Goal: Information Seeking & Learning: Check status

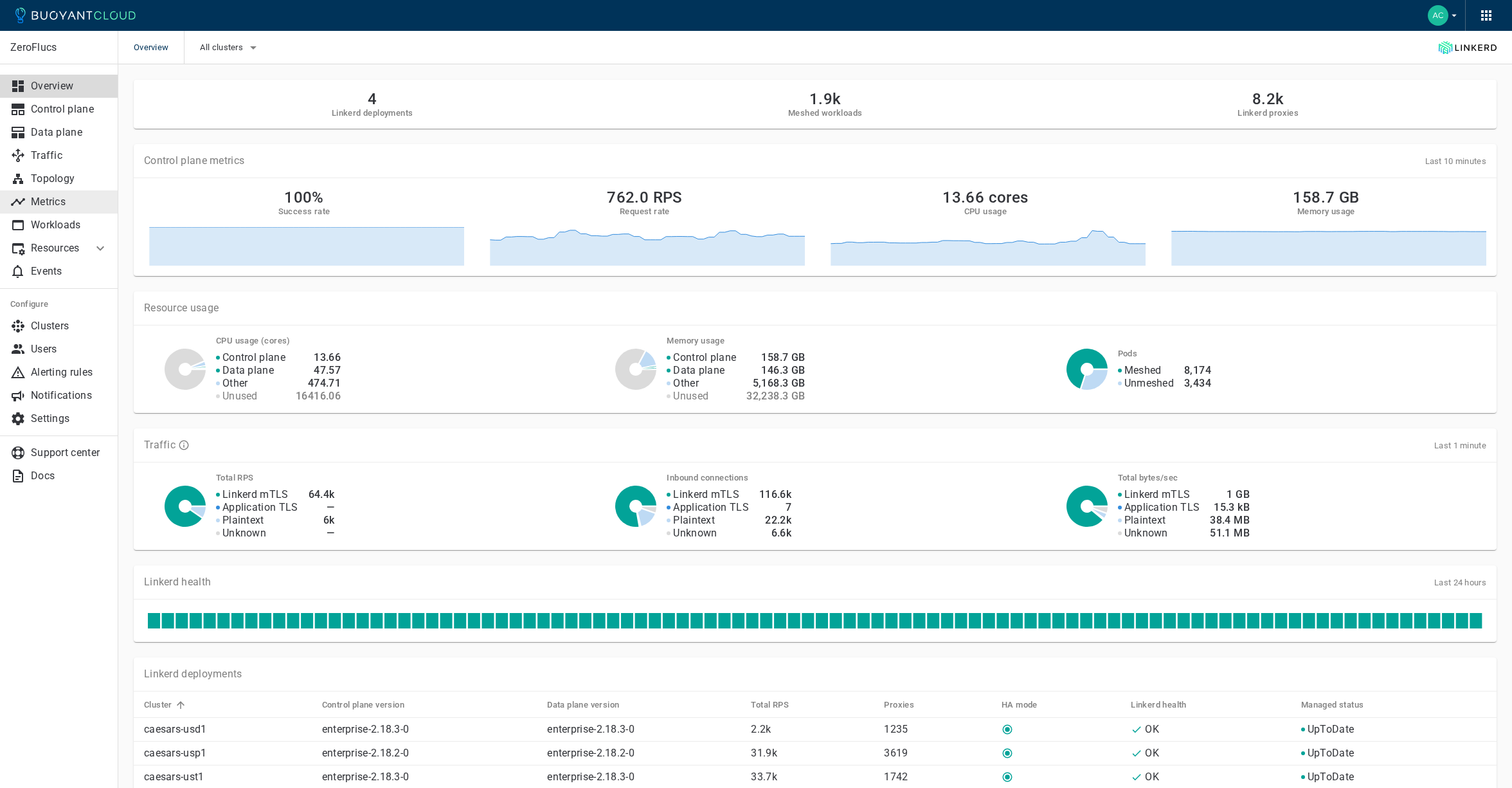
click at [47, 201] on p "Metrics" at bounding box center [69, 202] width 77 height 13
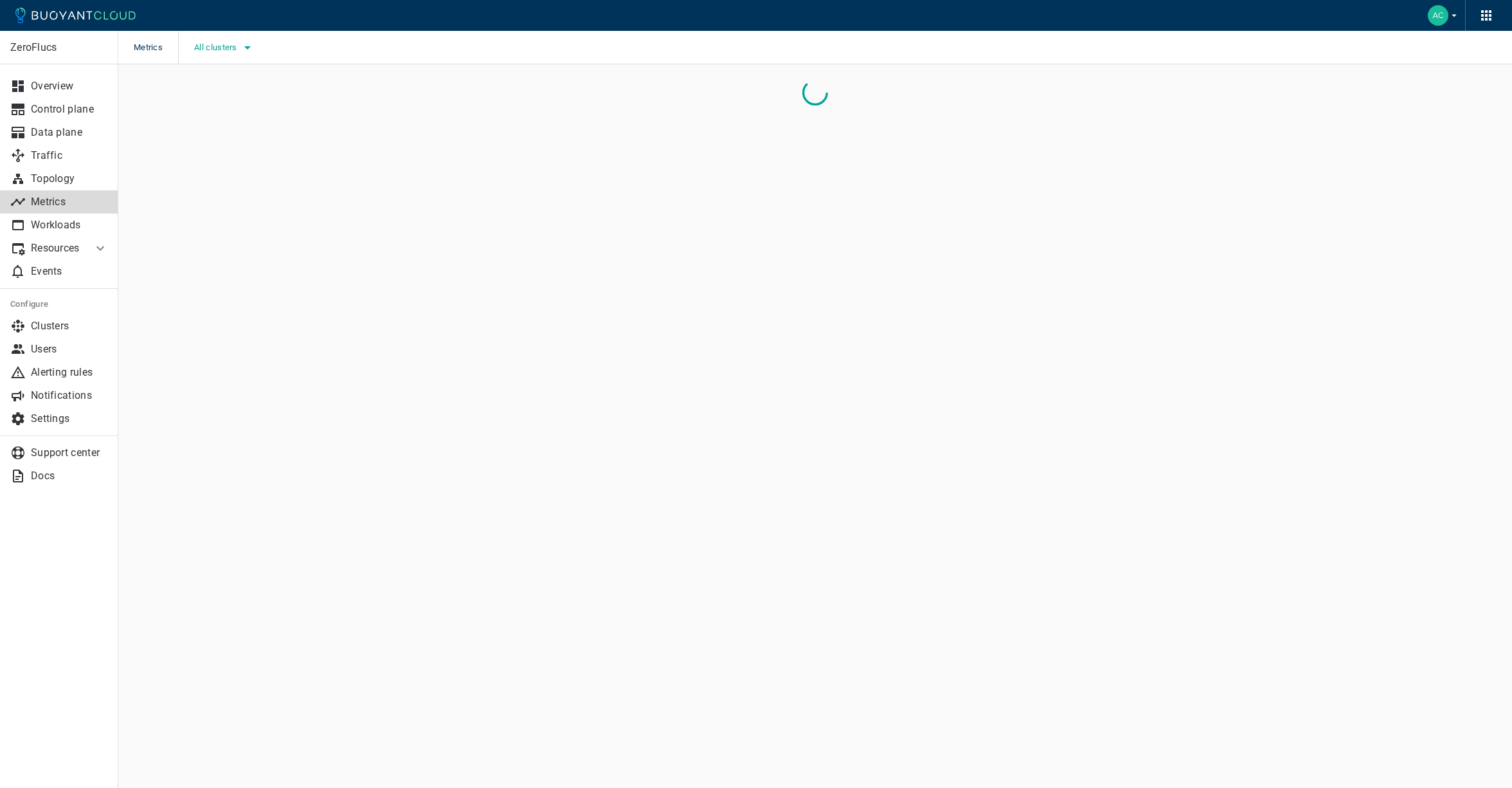
click at [232, 55] on button "All clusters" at bounding box center [224, 48] width 61 height 20
click at [269, 87] on span "caesars-usp1" at bounding box center [257, 87] width 63 height 13
click at [220, 87] on input "caesars-usp1" at bounding box center [212, 87] width 16 height 16
checkbox input "true"
click at [724, 153] on div at bounding box center [756, 394] width 1512 height 788
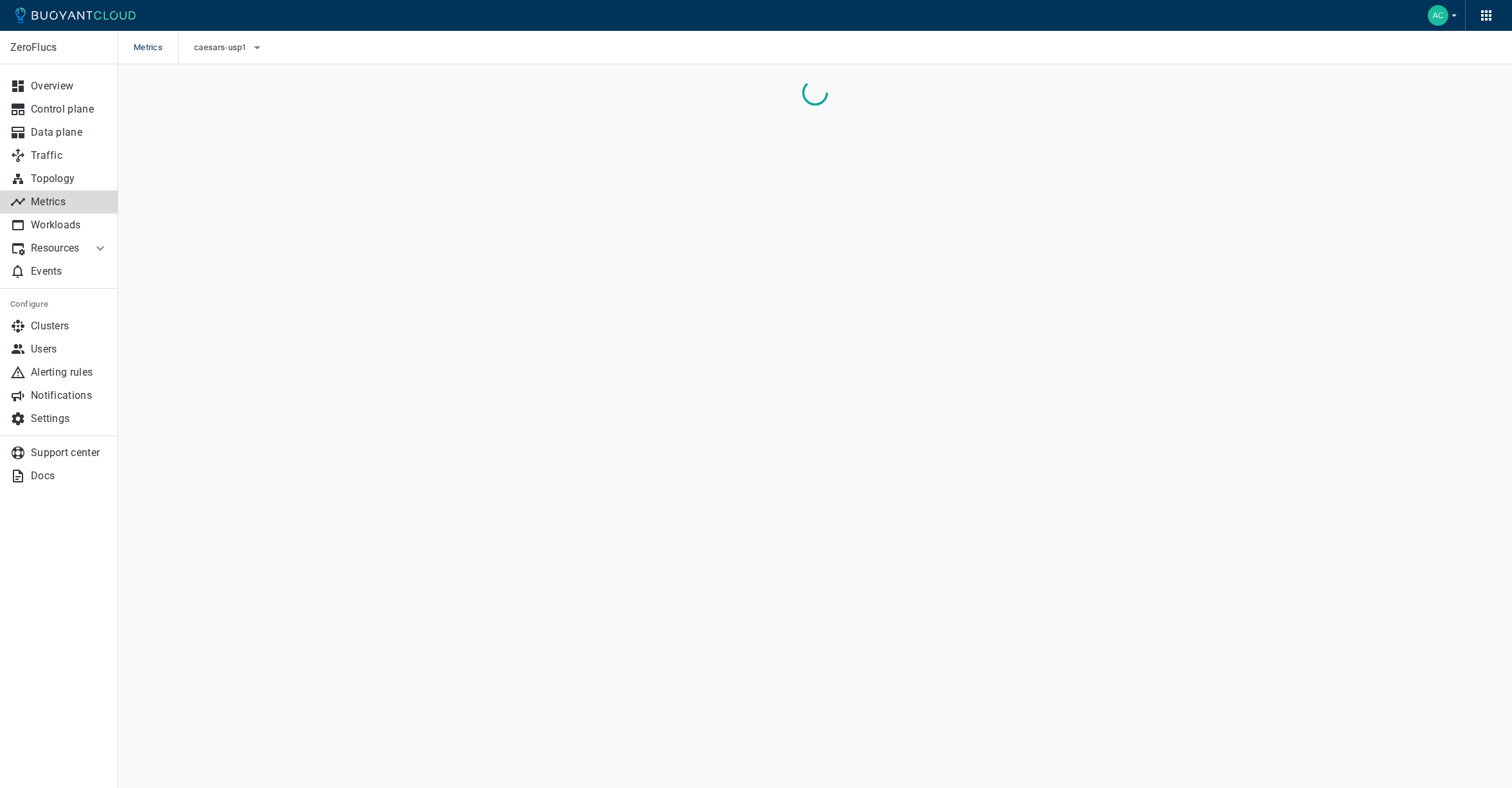
drag, startPoint x: 715, startPoint y: 149, endPoint x: 646, endPoint y: 156, distance: 69.4
click at [709, 148] on div "ZeroFlucs Overview Control plane Data plane Traffic Topology Metrics Workloads …" at bounding box center [815, 110] width 1394 height 93
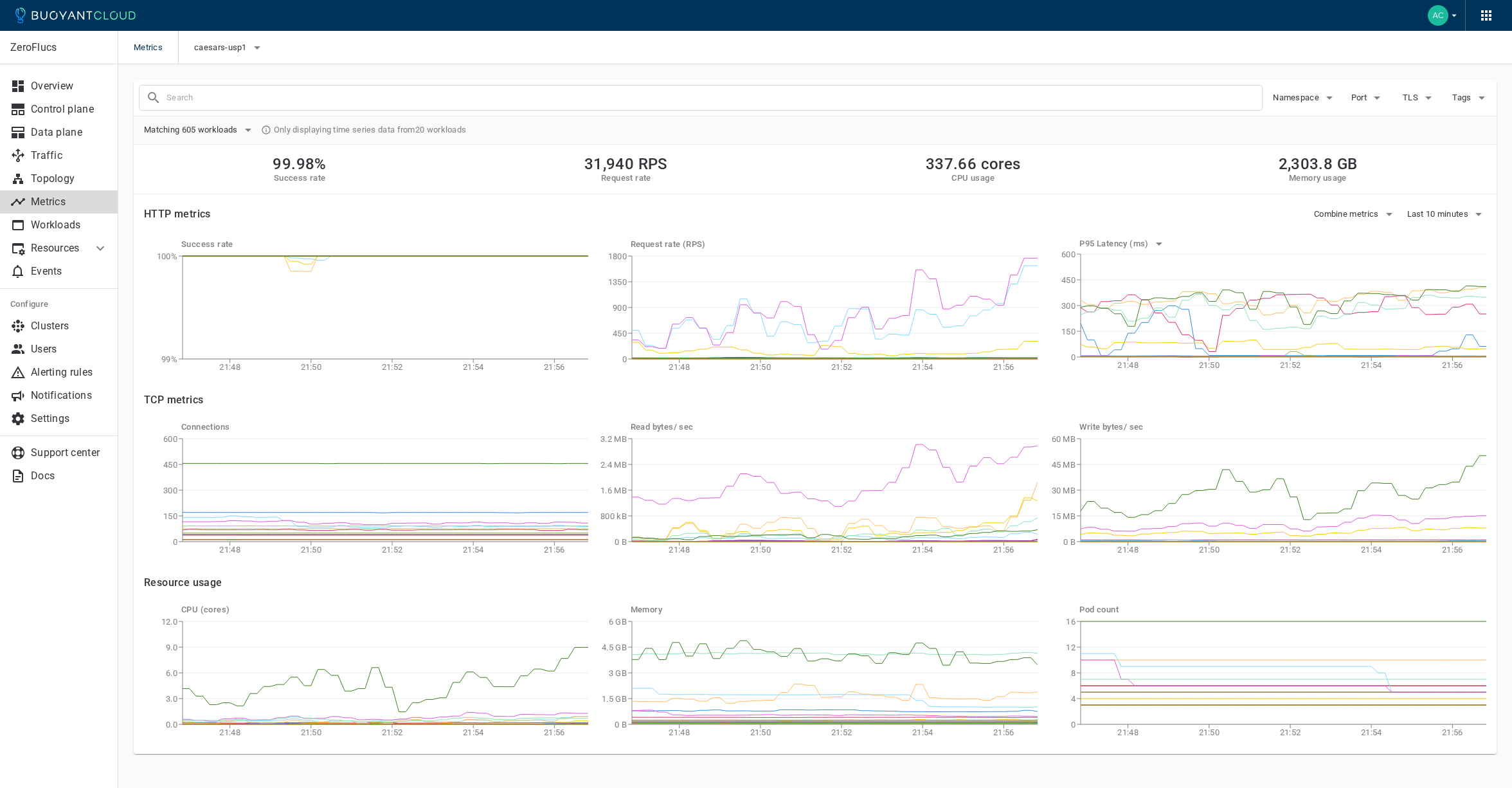
click at [316, 100] on input "text" at bounding box center [714, 98] width 1096 height 18
type input "samegame-controller"
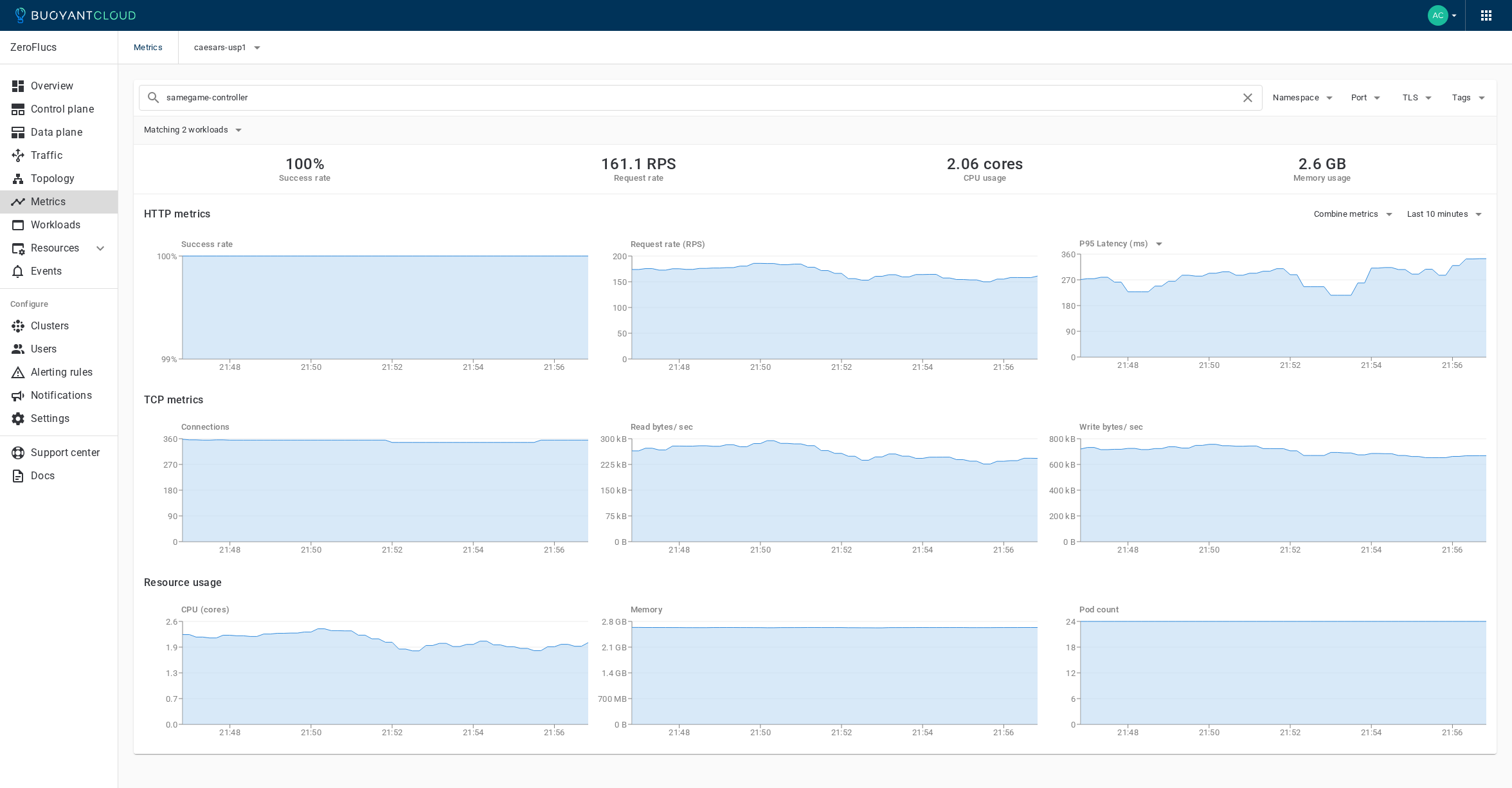
scroll to position [18, 0]
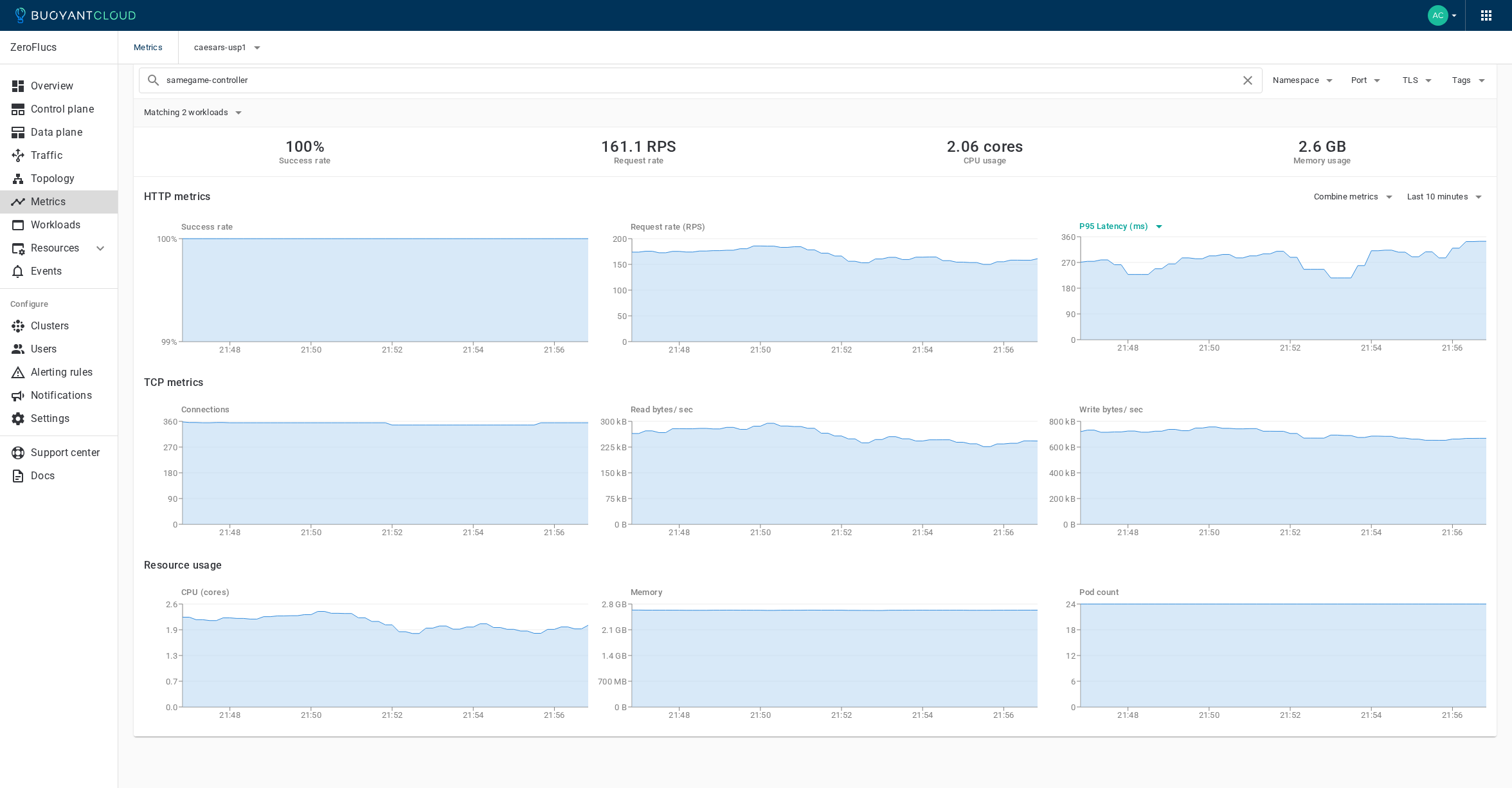
click at [1148, 220] on button "P95 Latency (ms)" at bounding box center [1123, 227] width 87 height 20
click at [1133, 292] on li "P50 latency (ms)" at bounding box center [1129, 299] width 98 height 24
click at [227, 106] on button "Matching 2 workloads" at bounding box center [195, 113] width 102 height 20
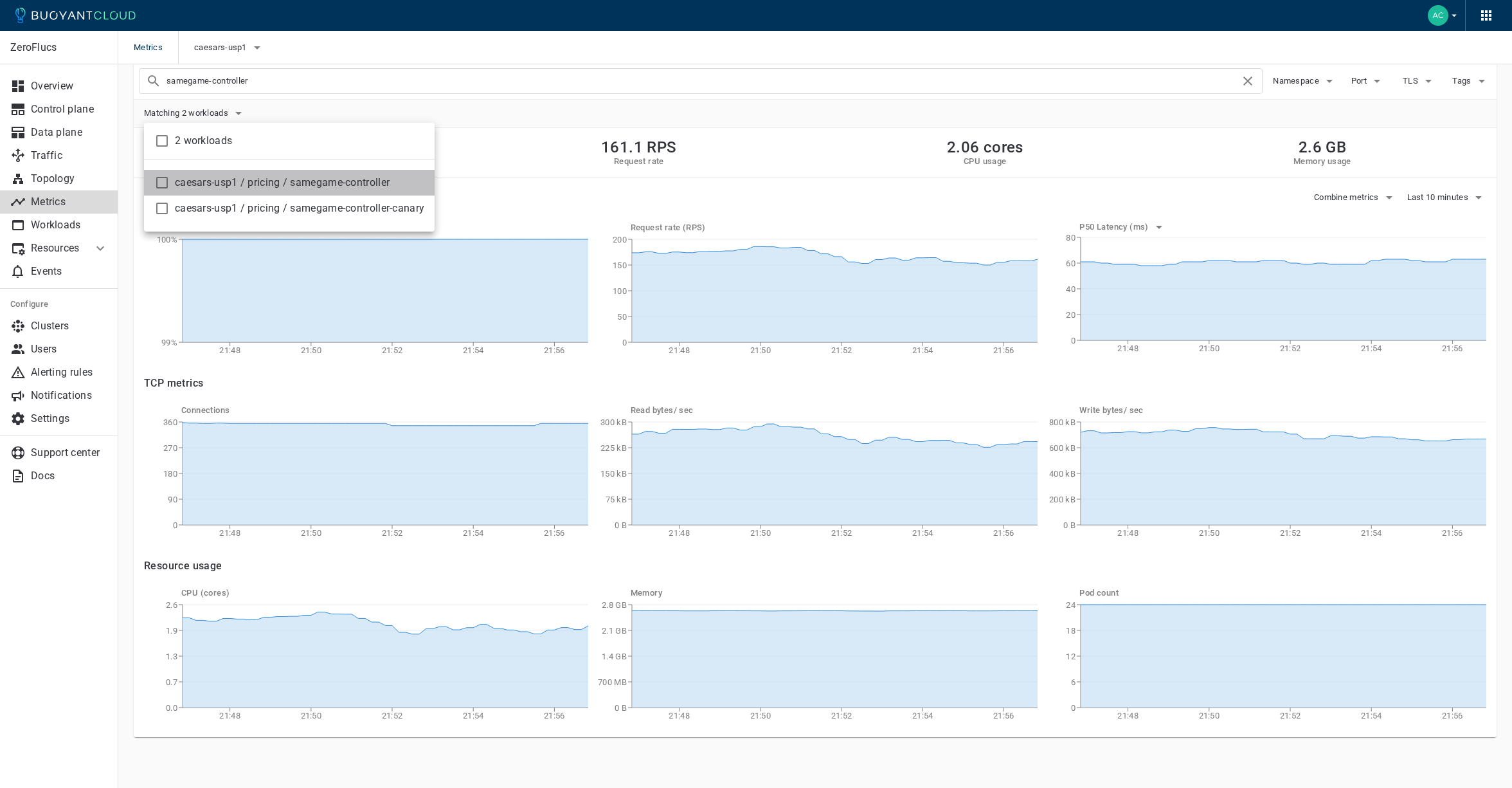
click at [318, 179] on span "caesars-usp1 / pricing / samegame-controller" at bounding box center [299, 182] width 249 height 13
checkbox input "true"
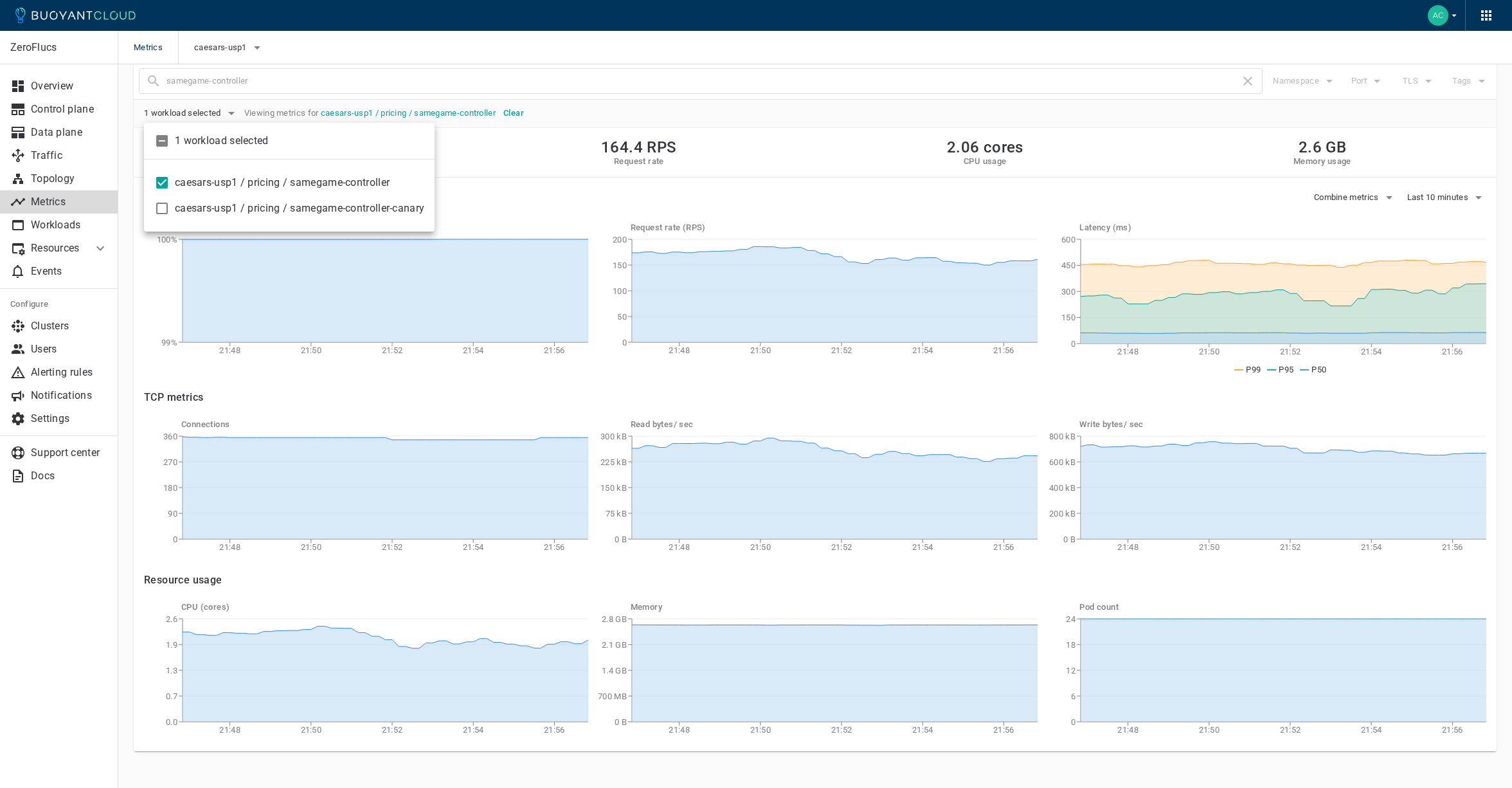
click at [796, 214] on div at bounding box center [756, 394] width 1512 height 788
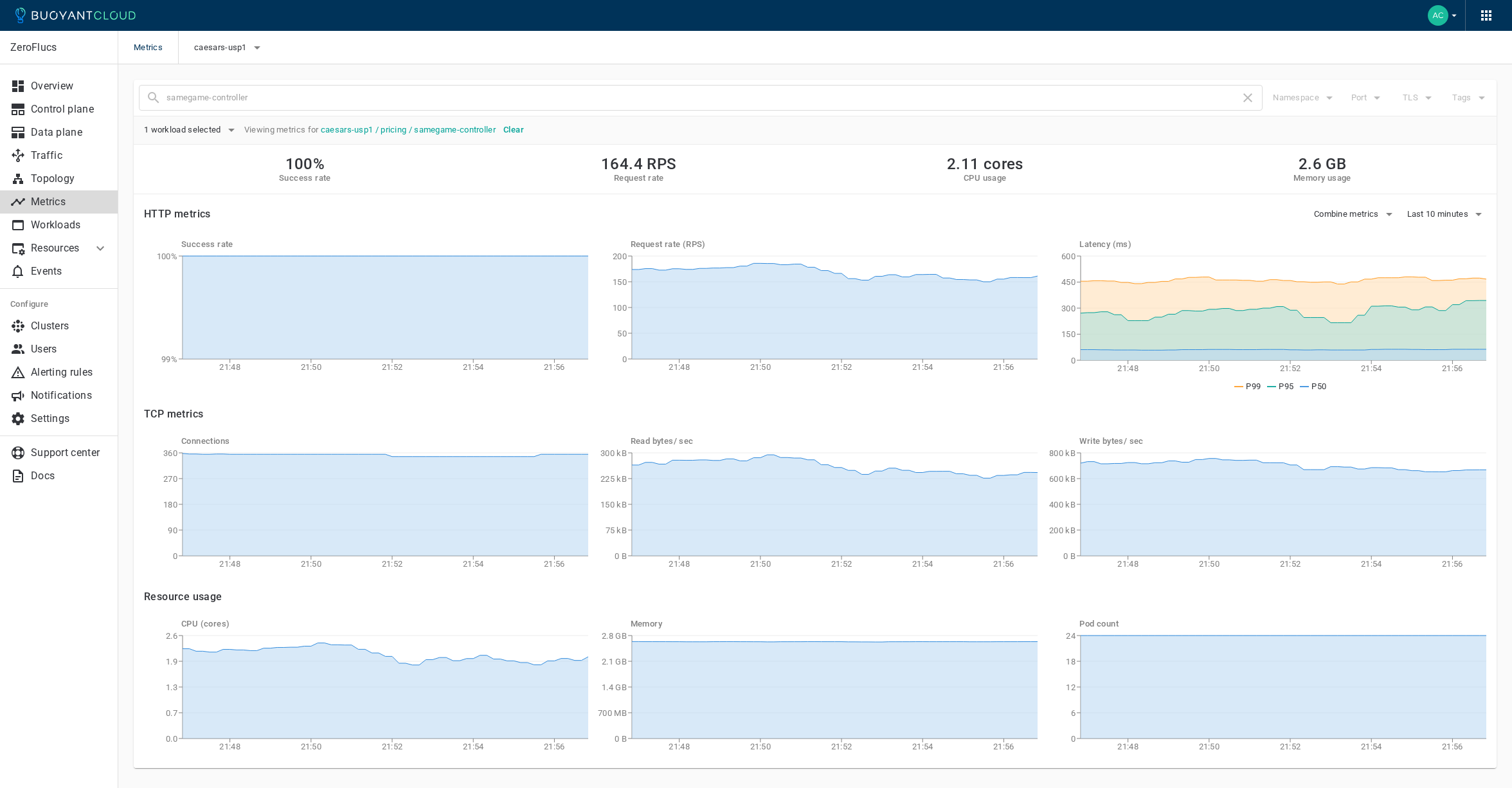
scroll to position [5, 0]
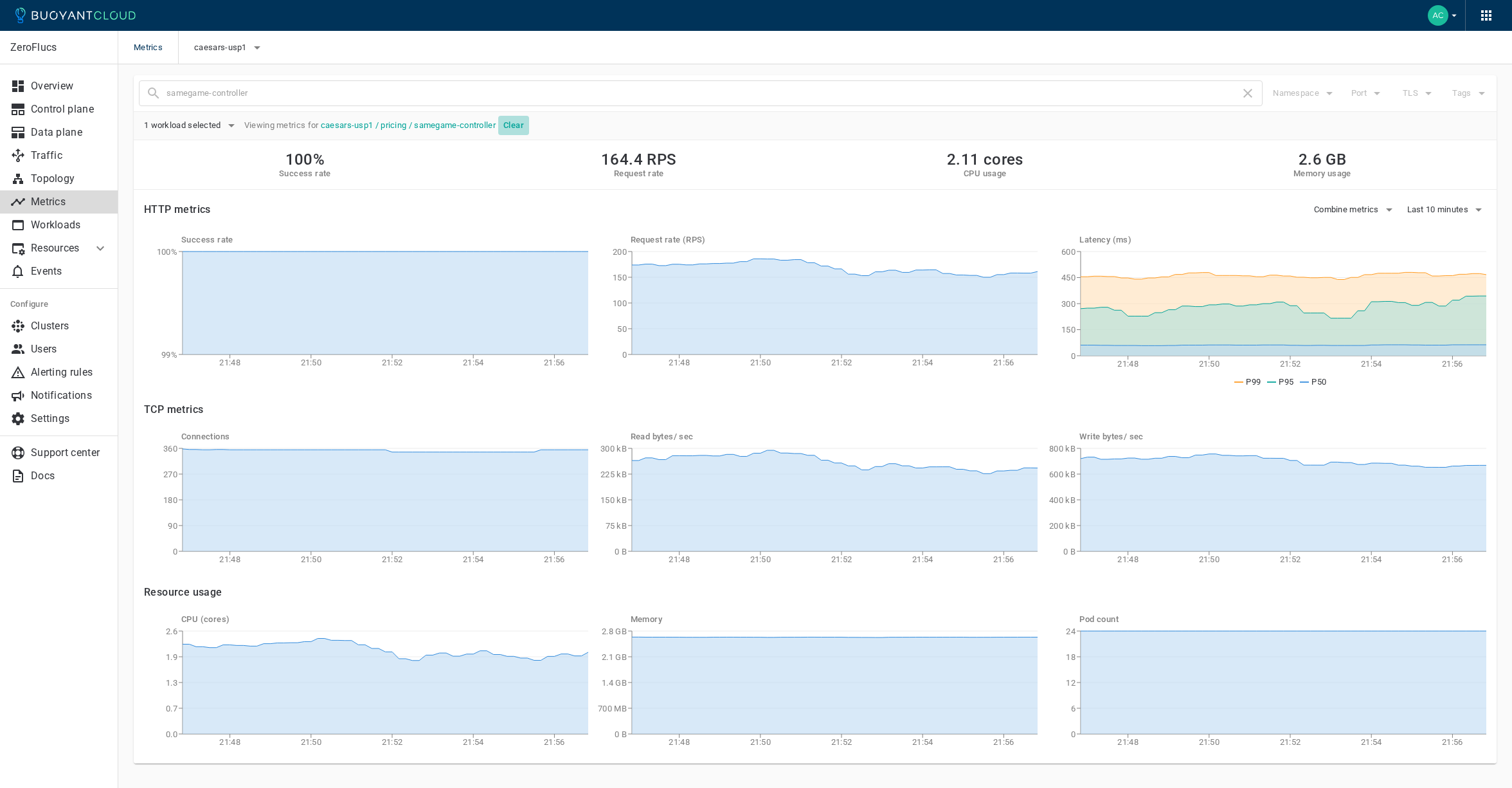
click at [515, 125] on h5 "Clear" at bounding box center [513, 125] width 21 height 10
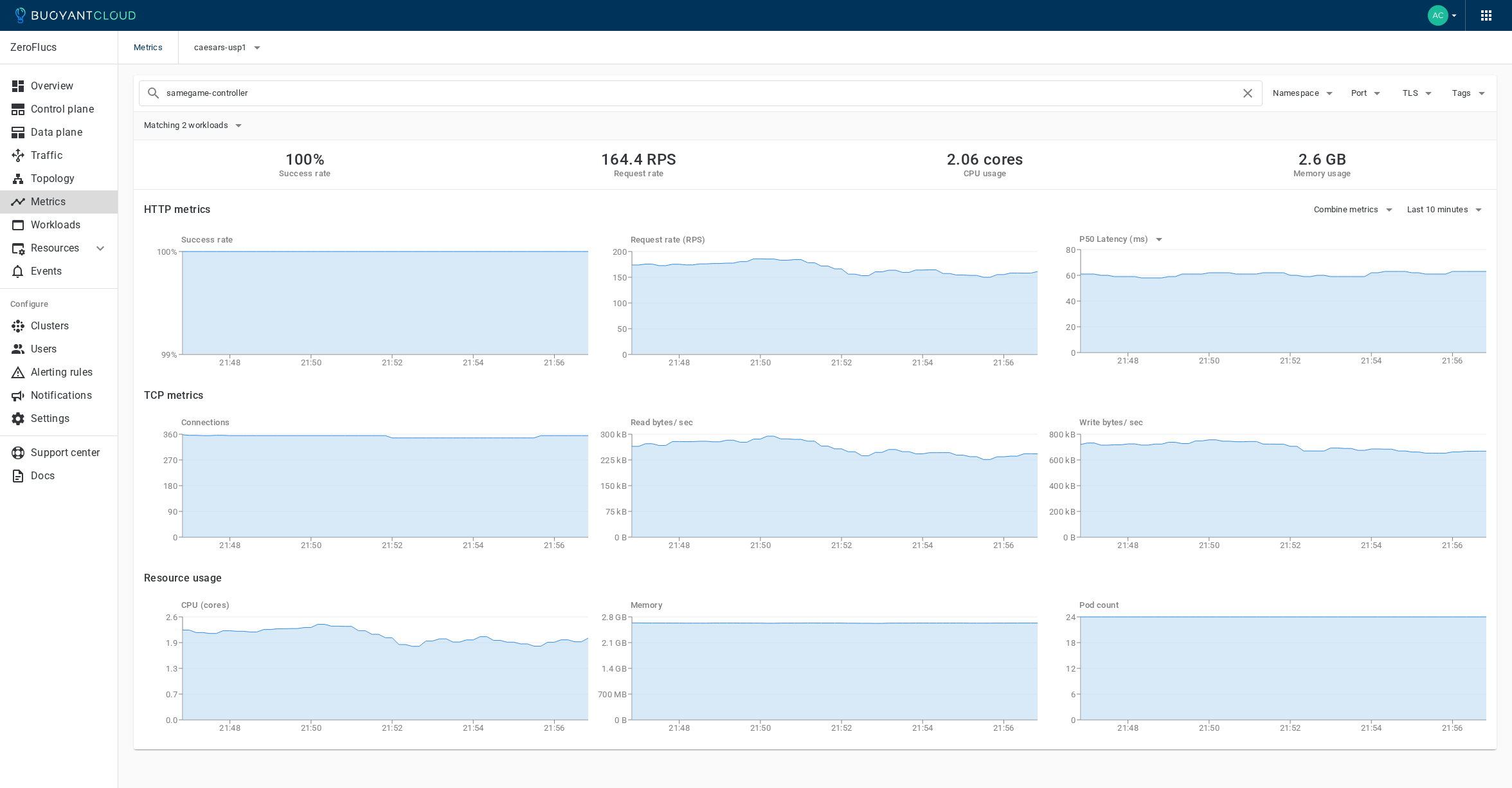
click at [461, 96] on input "samegame-controller" at bounding box center [703, 94] width 1074 height 18
type input "book-gateway"
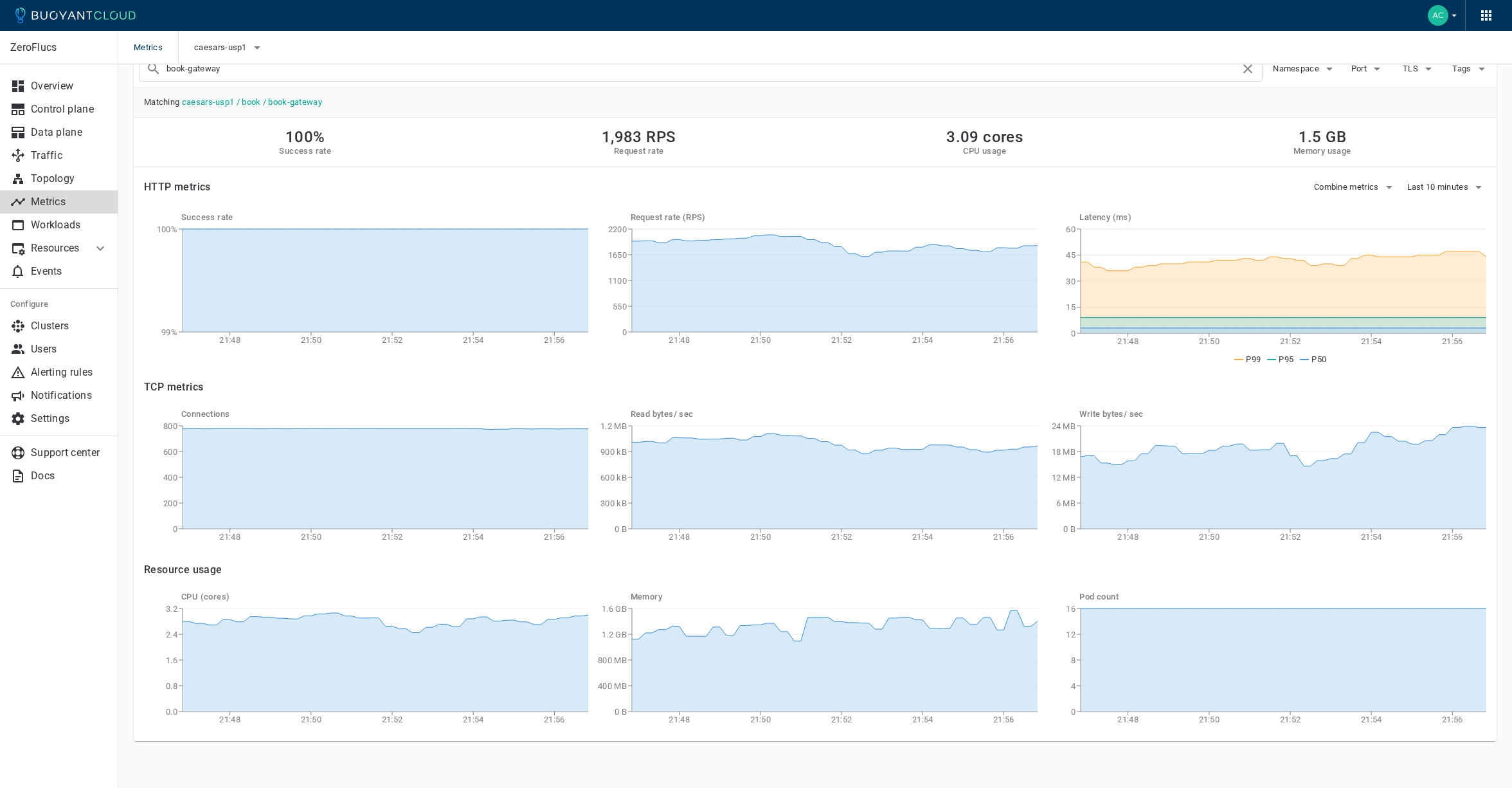
scroll to position [30, 0]
